Goal: Find specific page/section: Find specific page/section

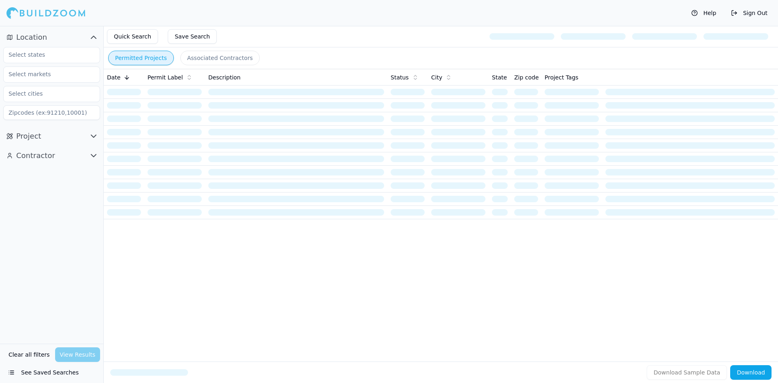
click at [90, 36] on icon "button" at bounding box center [94, 37] width 10 height 10
click at [27, 372] on button "See Saved Searches" at bounding box center [51, 372] width 97 height 15
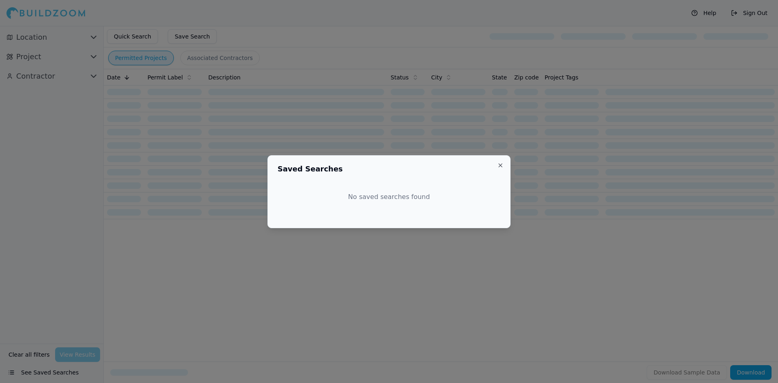
click at [27, 372] on div at bounding box center [389, 191] width 778 height 383
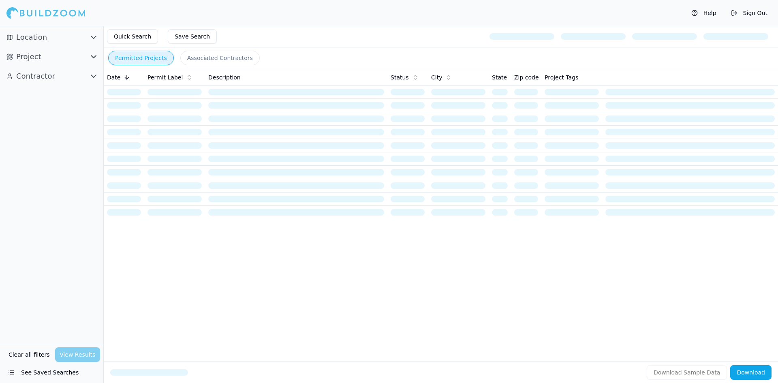
click at [49, 10] on div at bounding box center [45, 13] width 79 height 16
click at [57, 39] on button "Location" at bounding box center [51, 37] width 97 height 13
click at [63, 39] on button "Location" at bounding box center [51, 37] width 97 height 13
click at [47, 14] on div at bounding box center [45, 13] width 79 height 16
click at [43, 21] on div "Help Sign Out" at bounding box center [389, 13] width 778 height 26
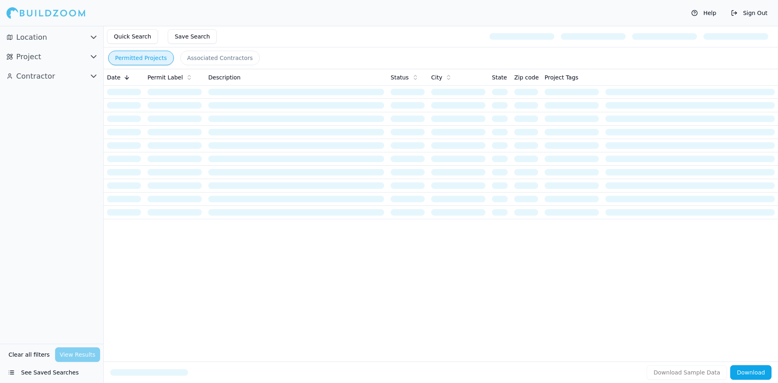
click at [43, 20] on div at bounding box center [45, 13] width 79 height 16
click at [45, 19] on div at bounding box center [45, 13] width 79 height 16
click at [709, 7] on button "Help" at bounding box center [703, 12] width 33 height 13
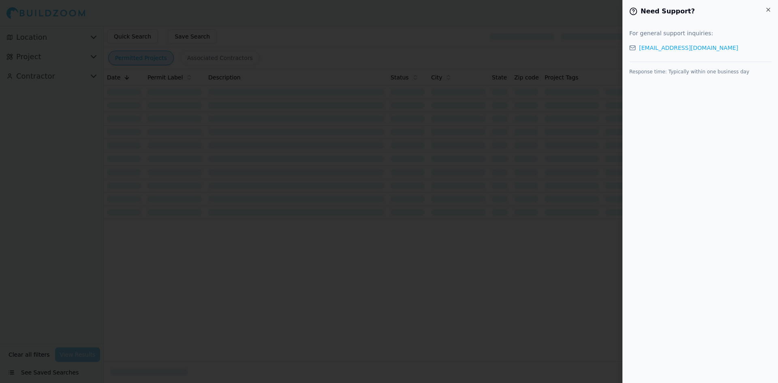
click at [762, 8] on h2 "Need Support?" at bounding box center [700, 11] width 142 height 10
click at [767, 8] on icon "button" at bounding box center [768, 9] width 6 height 6
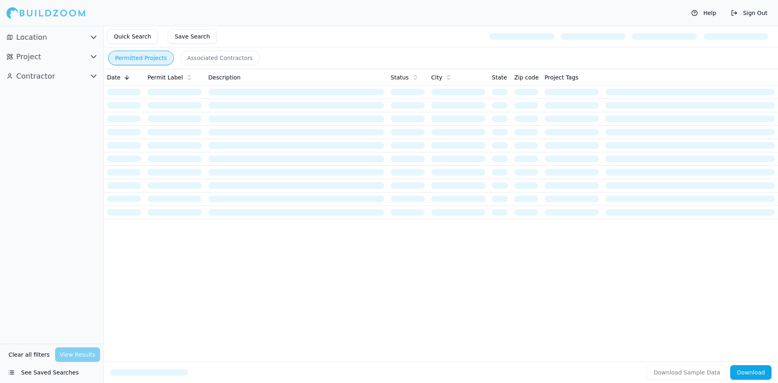
click at [54, 53] on button "Project" at bounding box center [51, 56] width 97 height 13
click at [54, 56] on button "Project" at bounding box center [51, 56] width 97 height 13
click at [47, 15] on div at bounding box center [45, 13] width 79 height 16
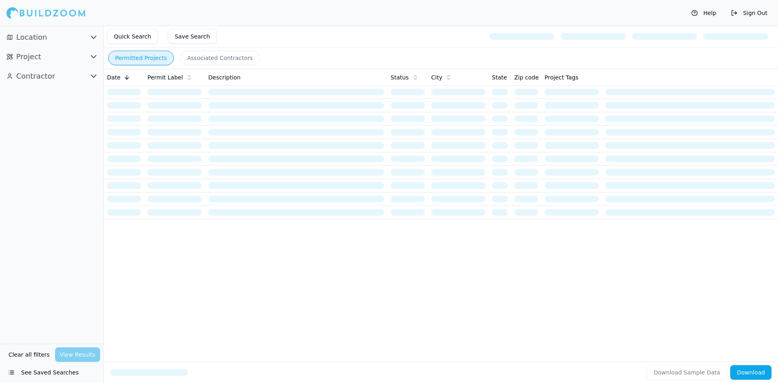
click at [47, 15] on div at bounding box center [45, 13] width 79 height 16
click at [40, 22] on div "Help Sign Out" at bounding box center [389, 13] width 778 height 26
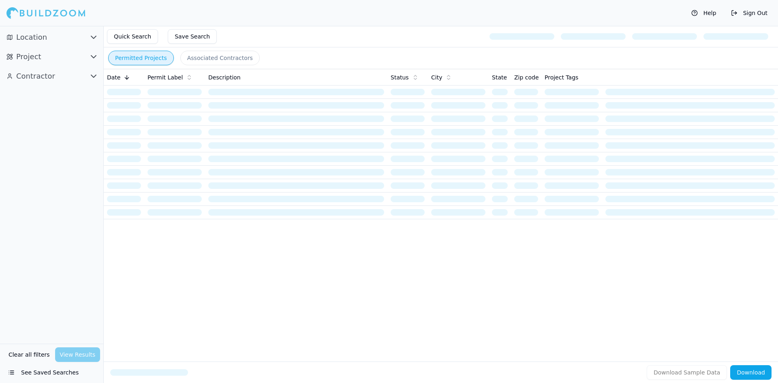
click at [38, 32] on span "Location" at bounding box center [31, 37] width 31 height 11
click at [37, 33] on span "Location" at bounding box center [31, 37] width 31 height 11
click at [154, 55] on button "Permitted Projects" at bounding box center [141, 58] width 66 height 15
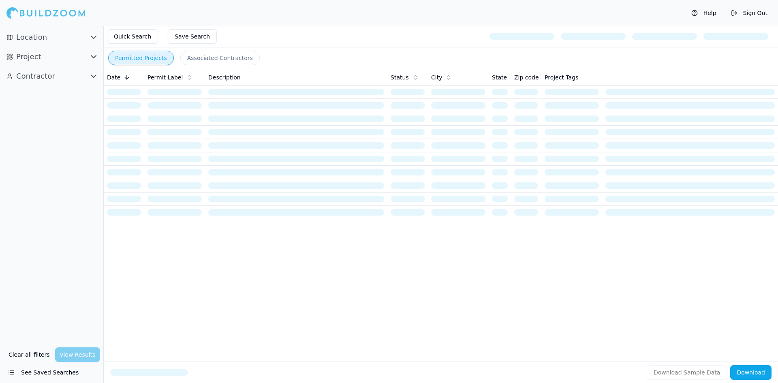
click at [211, 57] on button "Associated Contractors" at bounding box center [219, 58] width 79 height 15
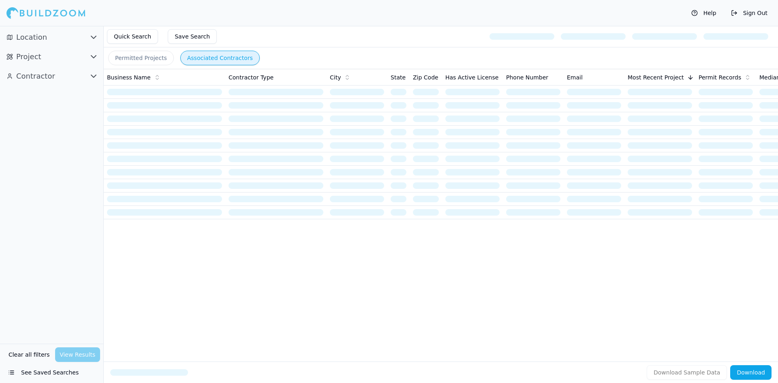
click at [132, 33] on button "Quick Search" at bounding box center [132, 36] width 51 height 15
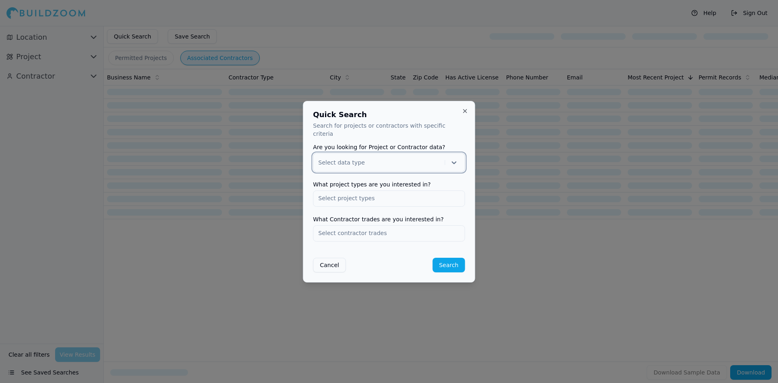
drag, startPoint x: 468, startPoint y: 115, endPoint x: 459, endPoint y: 117, distance: 9.2
click at [467, 115] on div "Quick Search Search for projects or contractors with specific criteria Are you …" at bounding box center [389, 191] width 172 height 181
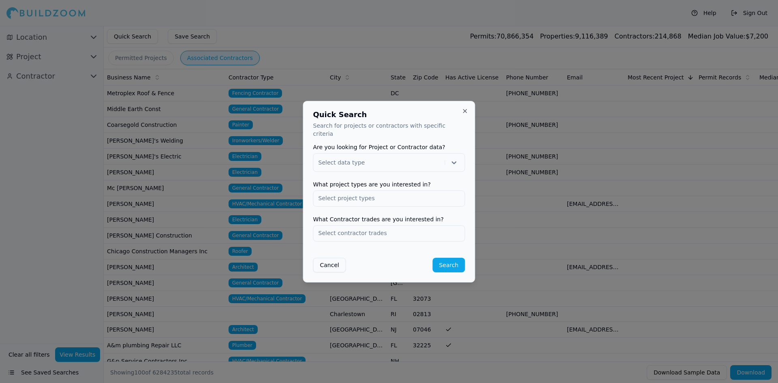
click at [459, 117] on h2 "Quick Search" at bounding box center [389, 114] width 152 height 7
click at [463, 113] on button "Close" at bounding box center [465, 111] width 6 height 6
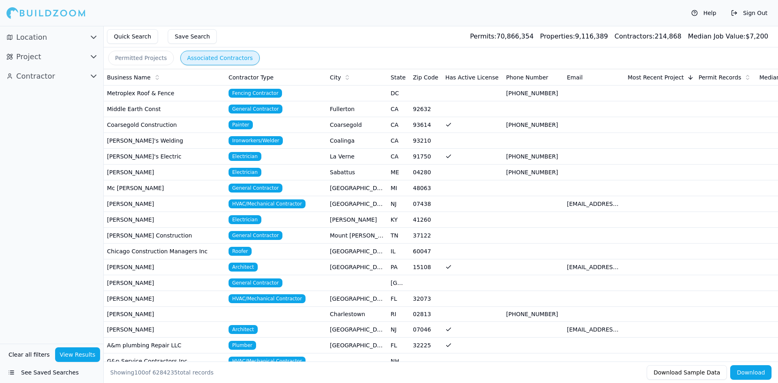
scroll to position [243, 0]
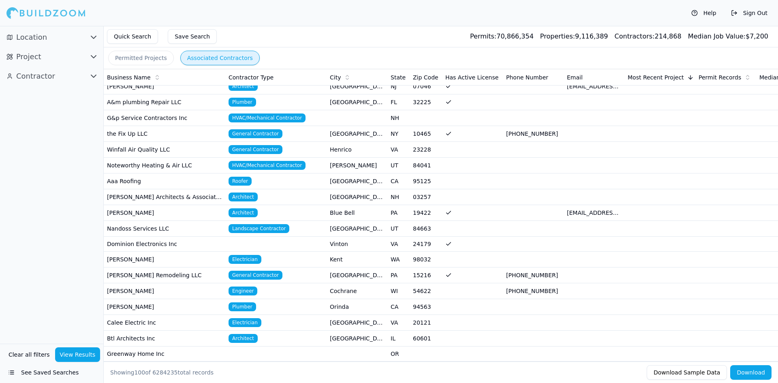
click at [25, 356] on button "Clear all filters" at bounding box center [28, 354] width 45 height 15
click at [26, 356] on button "Clear all filters" at bounding box center [28, 354] width 45 height 15
click at [25, 380] on div "Clear all filters View Results See Saved Searches" at bounding box center [51, 363] width 103 height 39
click at [26, 375] on button "See Saved Searches" at bounding box center [51, 372] width 97 height 15
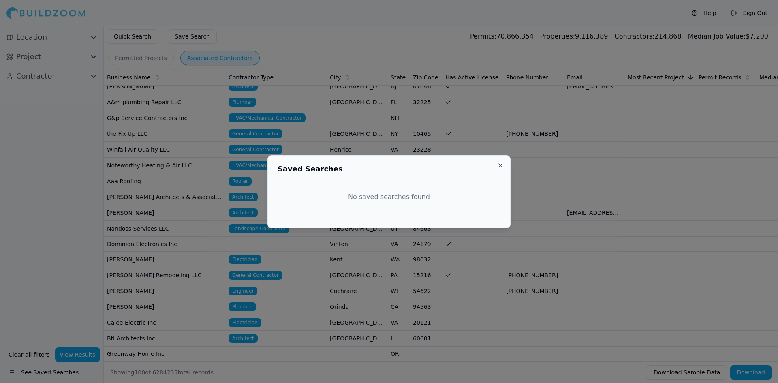
click at [26, 375] on div at bounding box center [389, 191] width 778 height 383
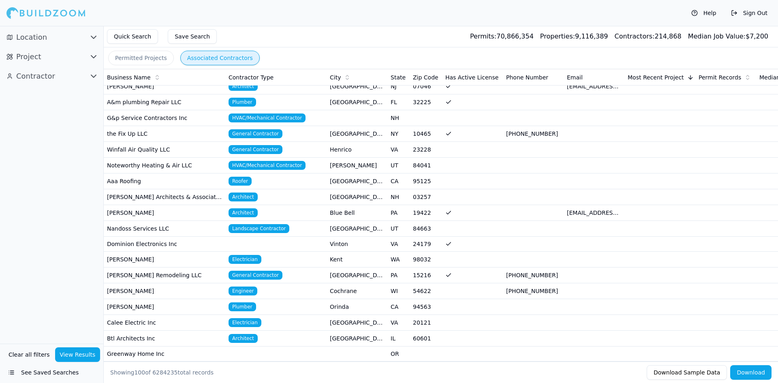
click at [54, 38] on button "Location" at bounding box center [51, 37] width 97 height 13
click at [33, 33] on span "Location" at bounding box center [31, 37] width 31 height 11
click at [34, 15] on div at bounding box center [45, 13] width 79 height 16
